Goal: Task Accomplishment & Management: Manage account settings

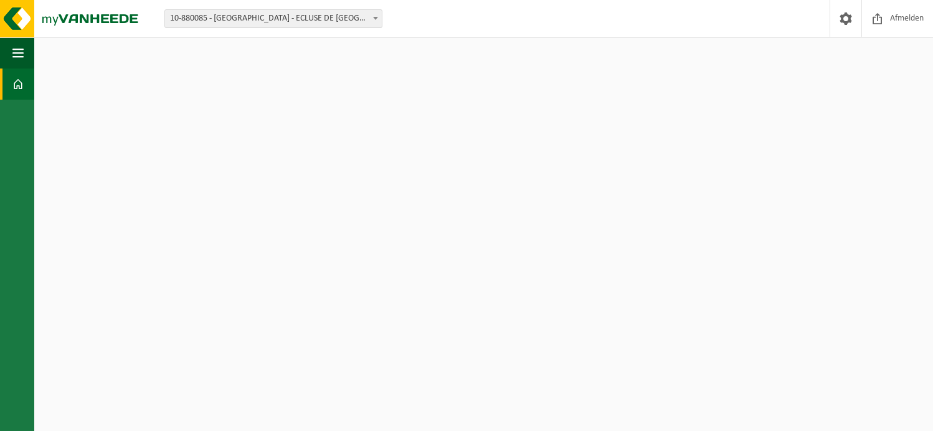
click at [373, 15] on span at bounding box center [375, 18] width 12 height 16
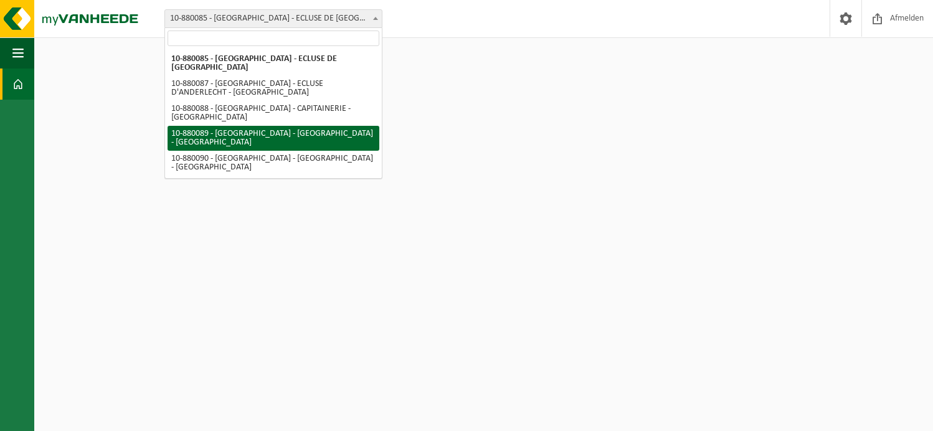
select select "110425"
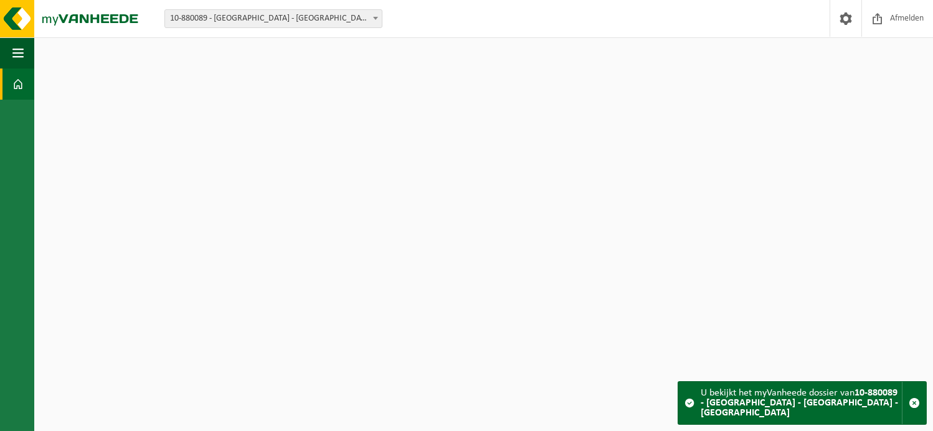
click at [376, 16] on span at bounding box center [375, 18] width 12 height 16
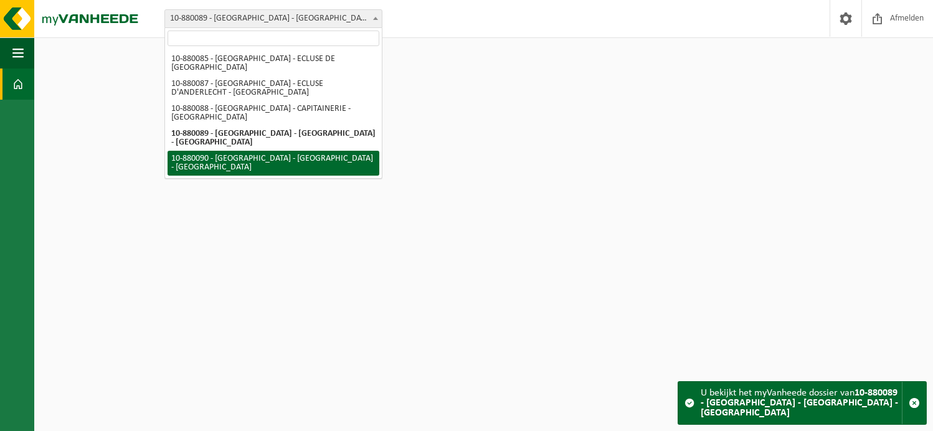
select select "110426"
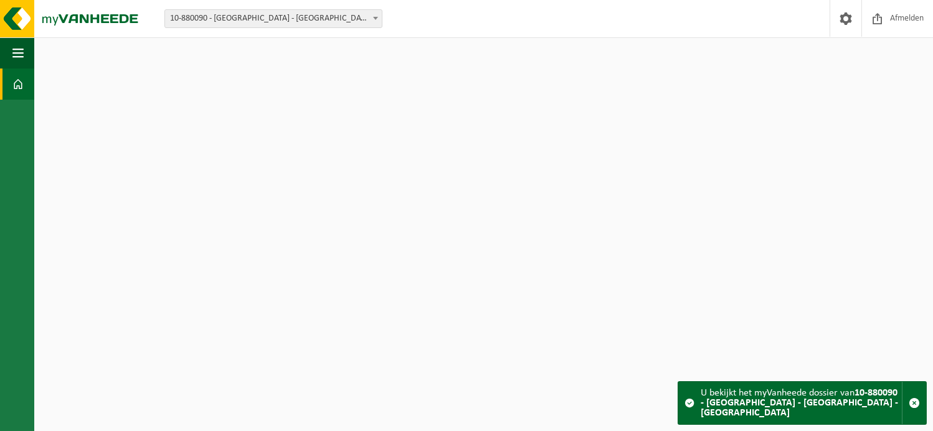
click at [395, 166] on html "Vestiging: 10-880085 - PORT DE BRUXELLES - ECLUSE DE MOLENBEEK - MOLENBEEK-SAIN…" at bounding box center [466, 215] width 933 height 431
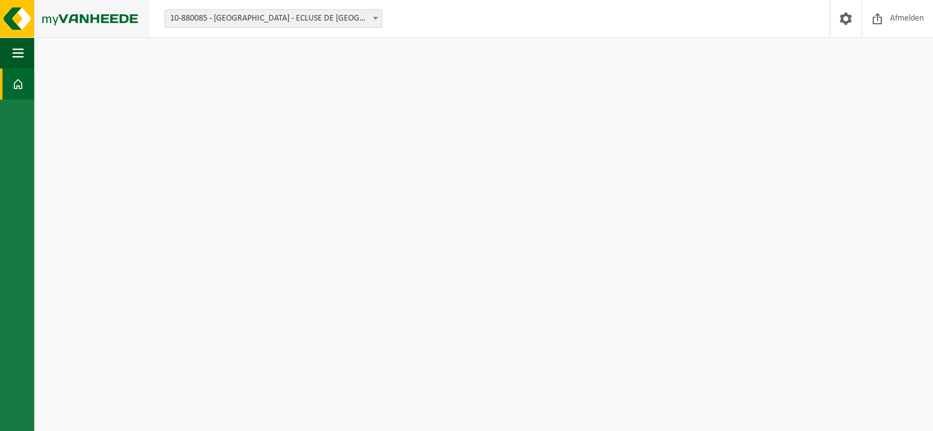
click at [10, 12] on img at bounding box center [74, 18] width 149 height 37
click at [14, 57] on span "button" at bounding box center [17, 52] width 11 height 31
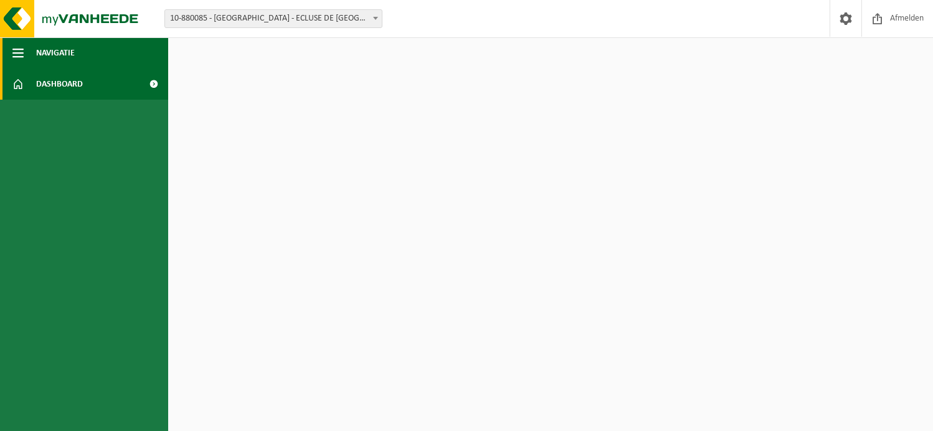
click at [14, 57] on span "button" at bounding box center [17, 52] width 11 height 31
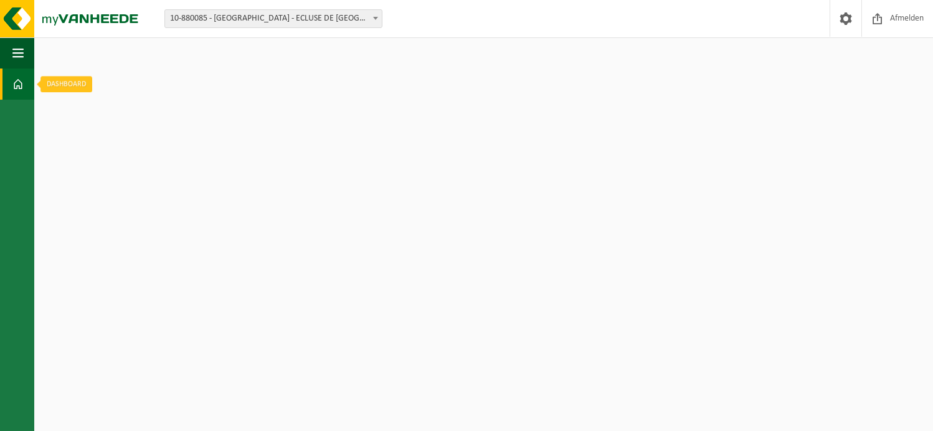
click at [19, 80] on span at bounding box center [17, 83] width 11 height 31
